Goal: Task Accomplishment & Management: Manage account settings

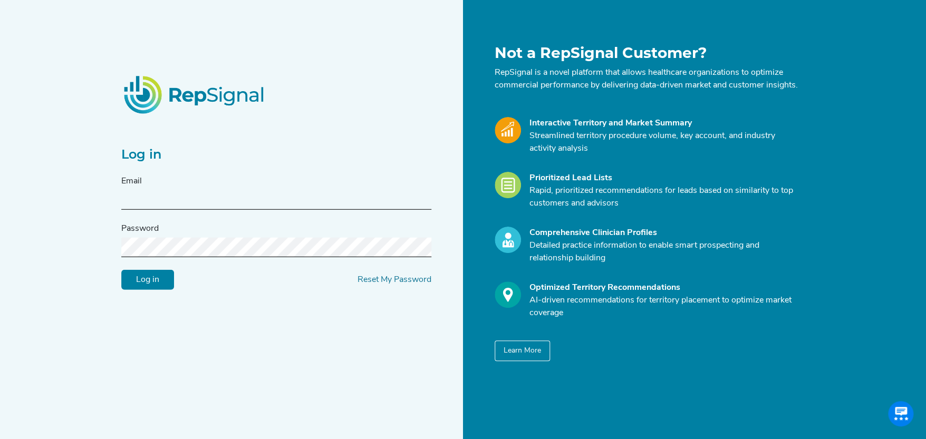
type input "[PERSON_NAME][EMAIL_ADDRESS][DOMAIN_NAME]"
click at [142, 287] on input "Log in" at bounding box center [147, 280] width 53 height 20
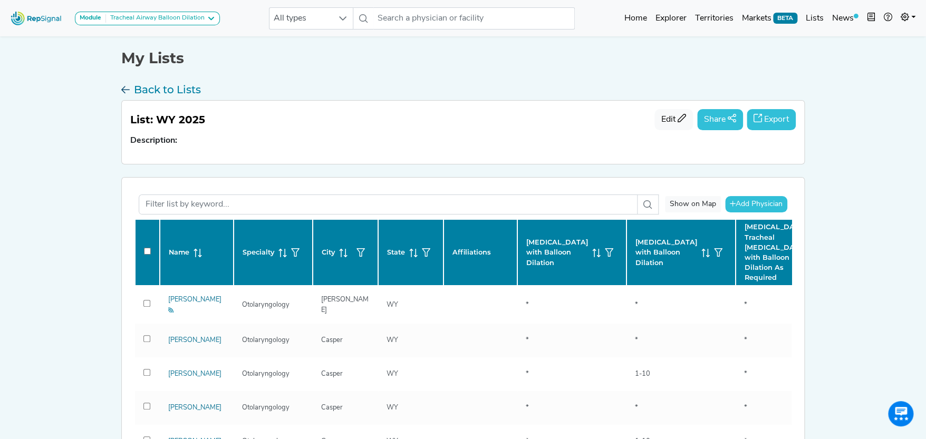
checkbox input "false"
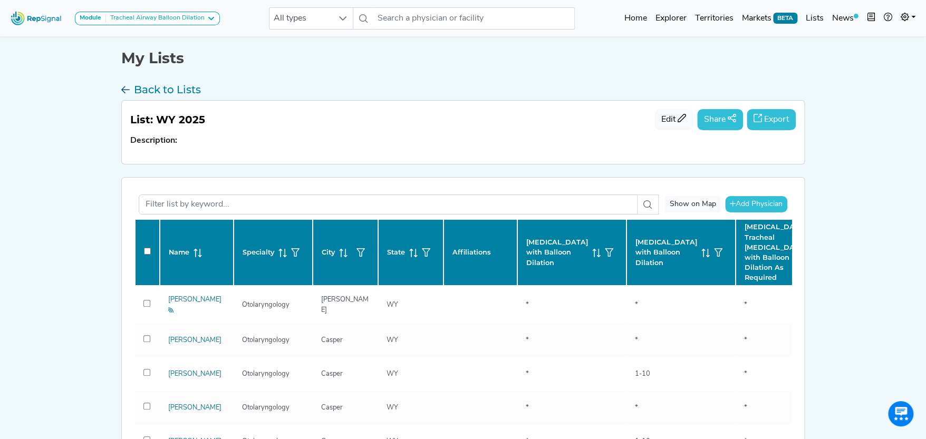
checkbox input "false"
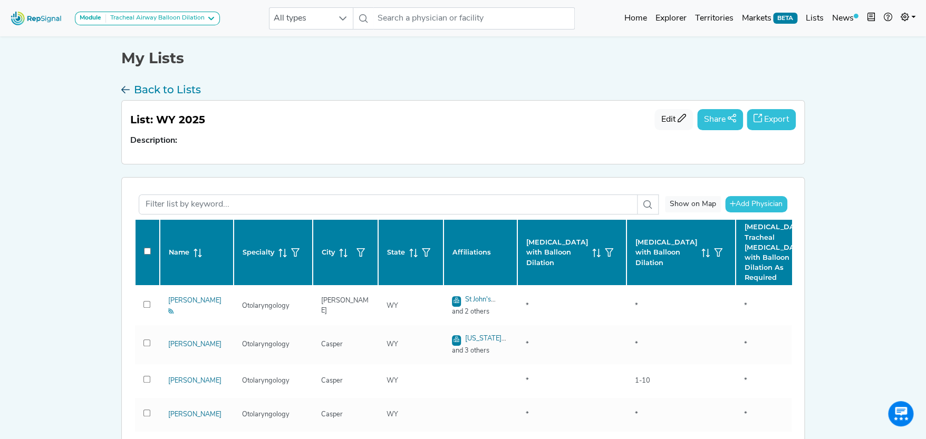
checkbox input "false"
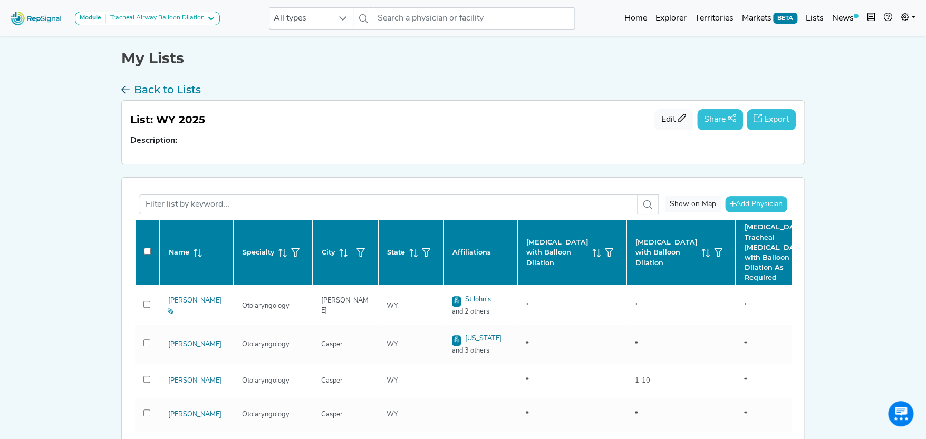
checkbox input "false"
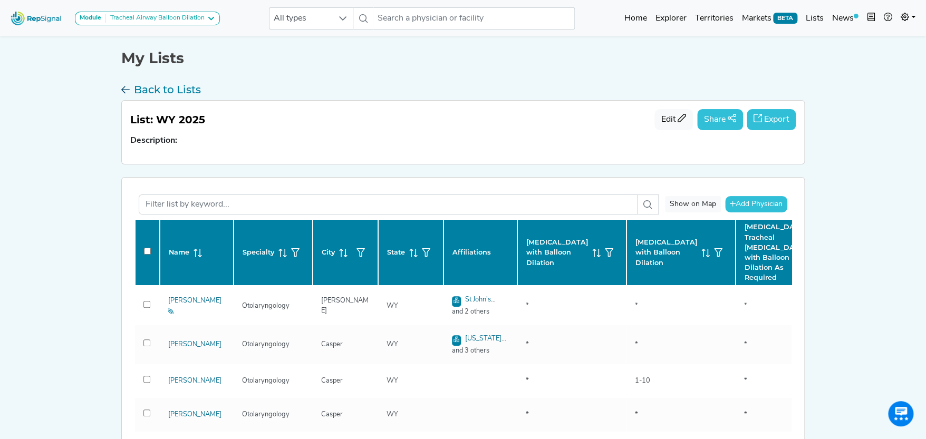
checkbox input "false"
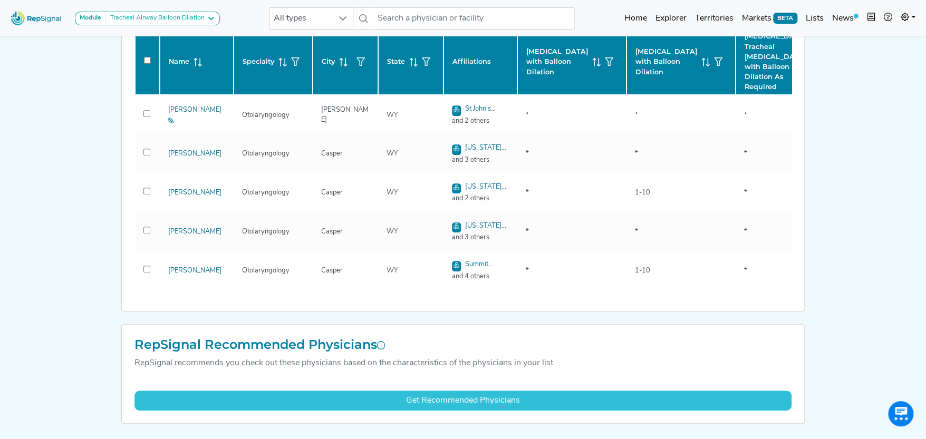
scroll to position [158, 0]
